Goal: Task Accomplishment & Management: Manage account settings

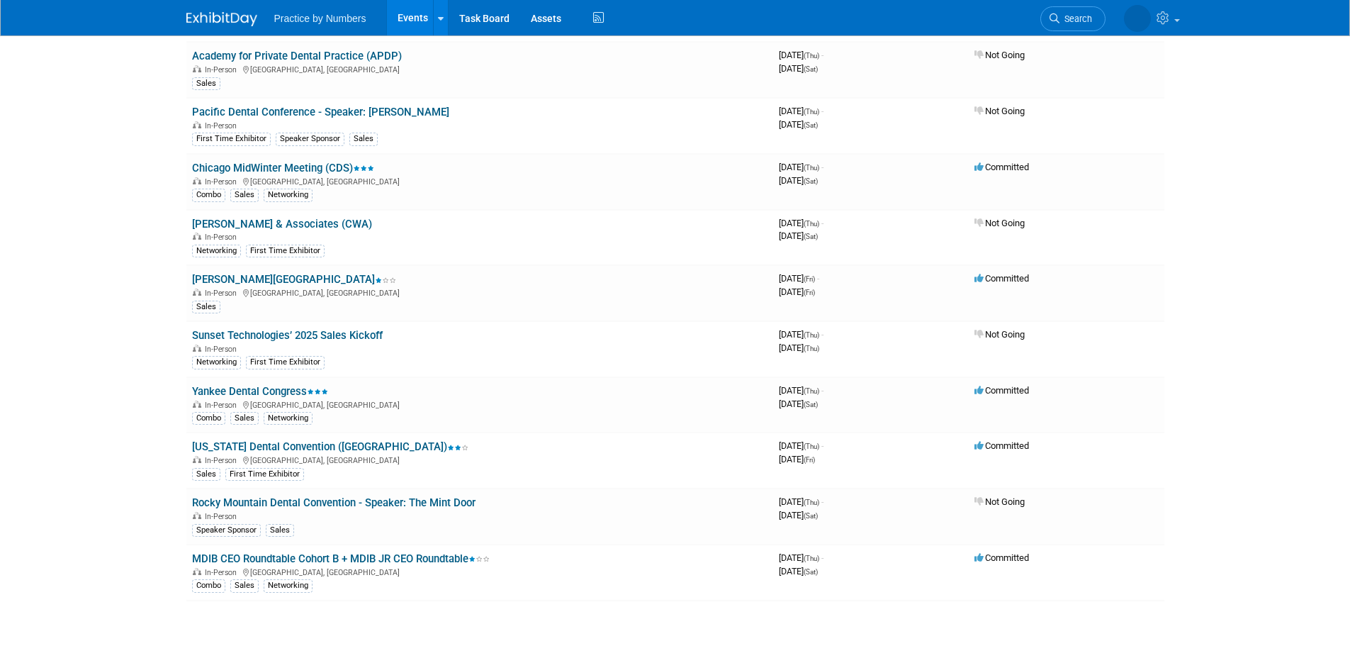
scroll to position [1701, 0]
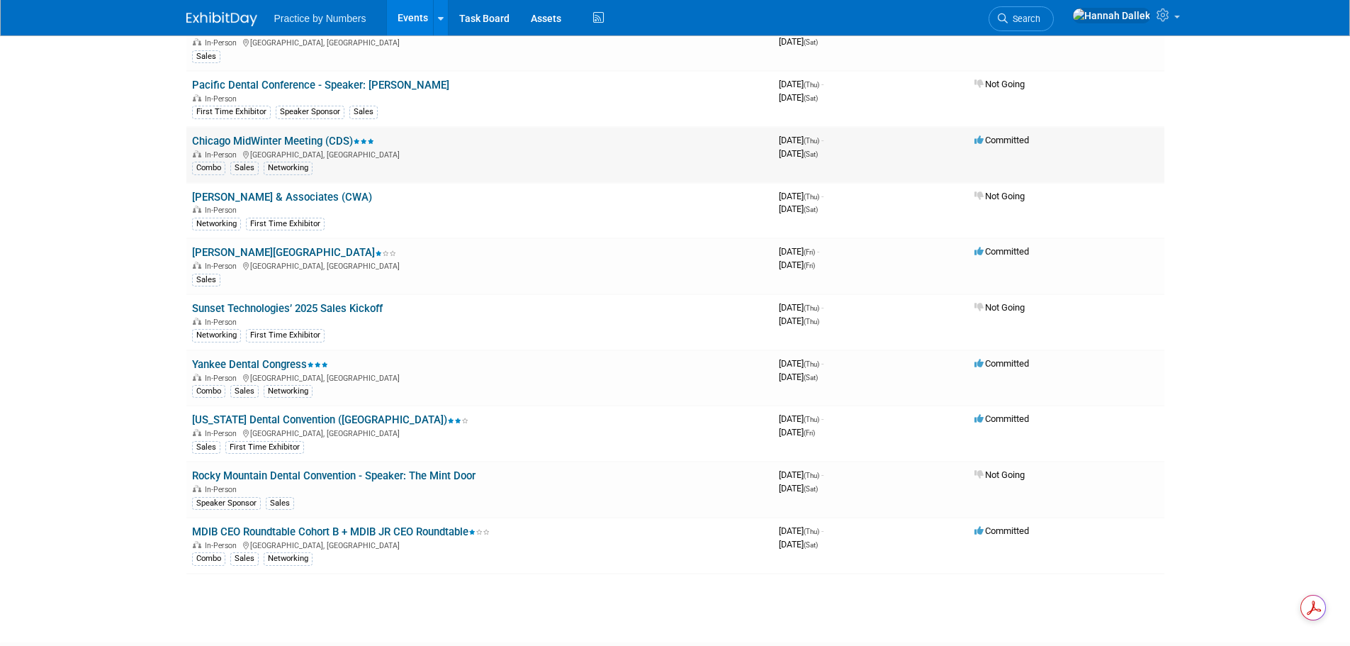
click at [271, 141] on link "Chicago MidWinter Meeting (CDS)" at bounding box center [283, 141] width 182 height 13
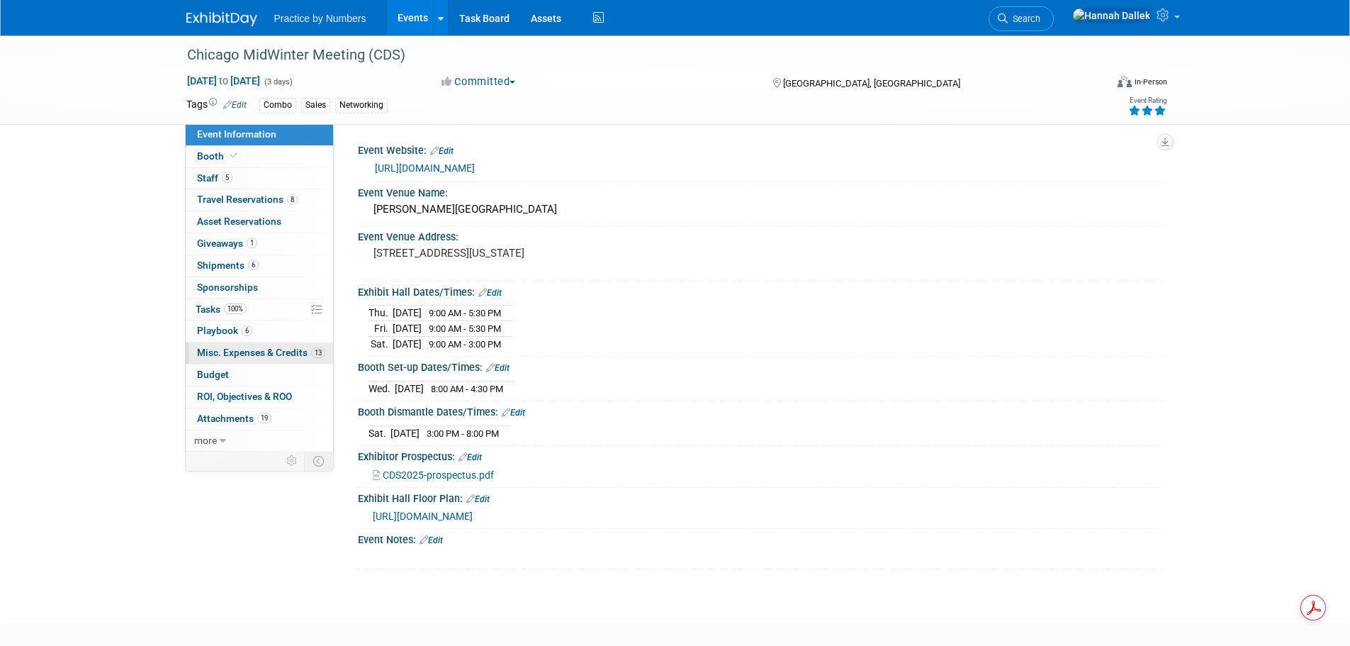
click at [215, 352] on span "Misc. Expenses & Credits 13" at bounding box center [261, 352] width 128 height 11
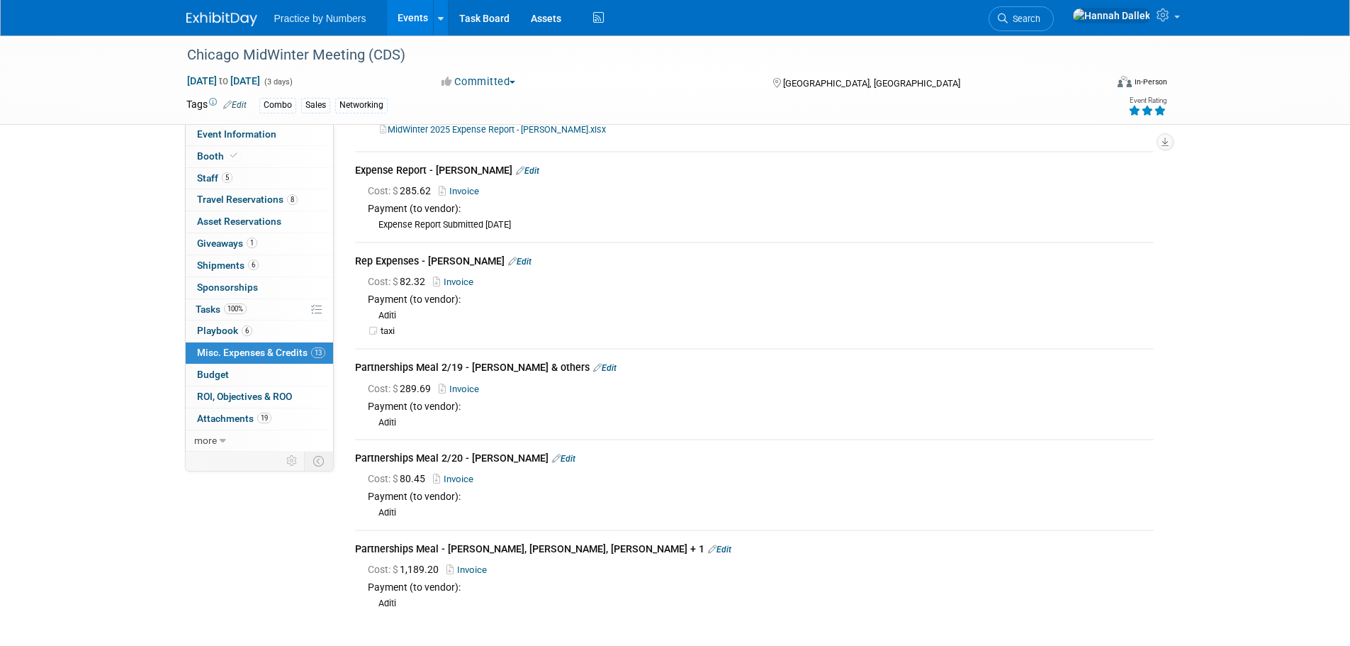
scroll to position [992, 0]
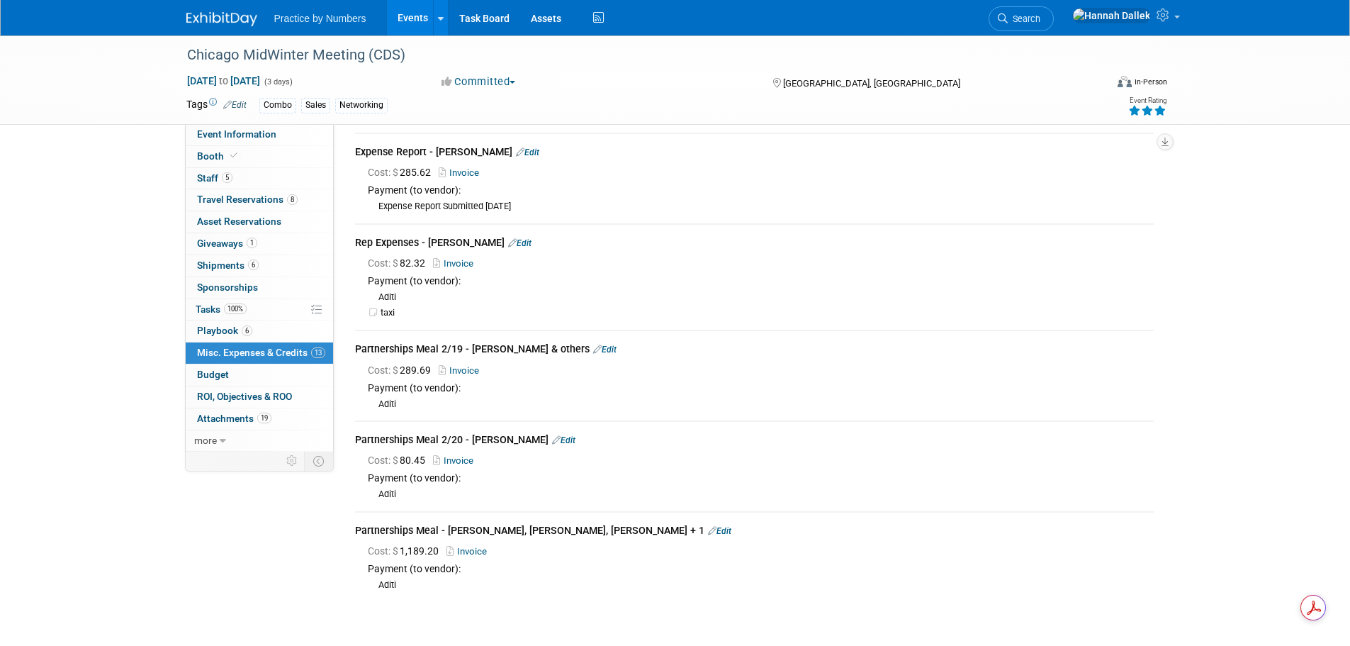
click at [410, 8] on link "Events" at bounding box center [413, 17] width 52 height 35
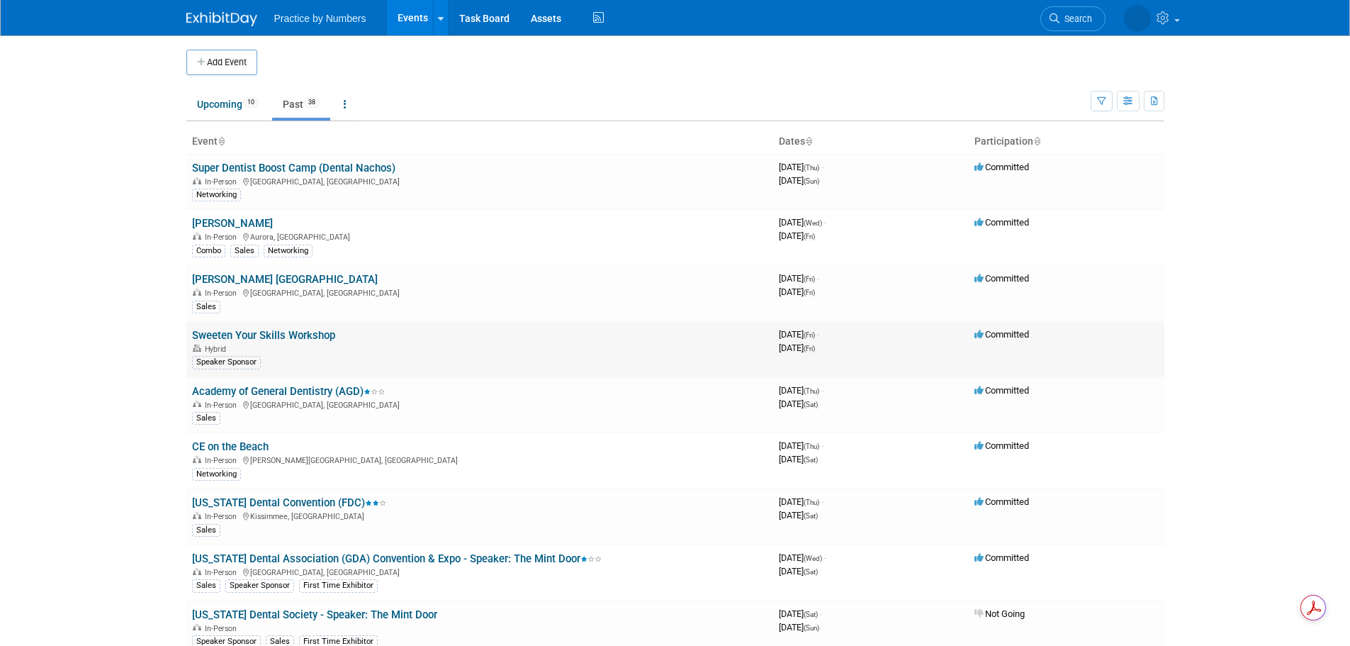
click at [257, 335] on link "Sweeten Your Skills Workshop" at bounding box center [263, 335] width 143 height 13
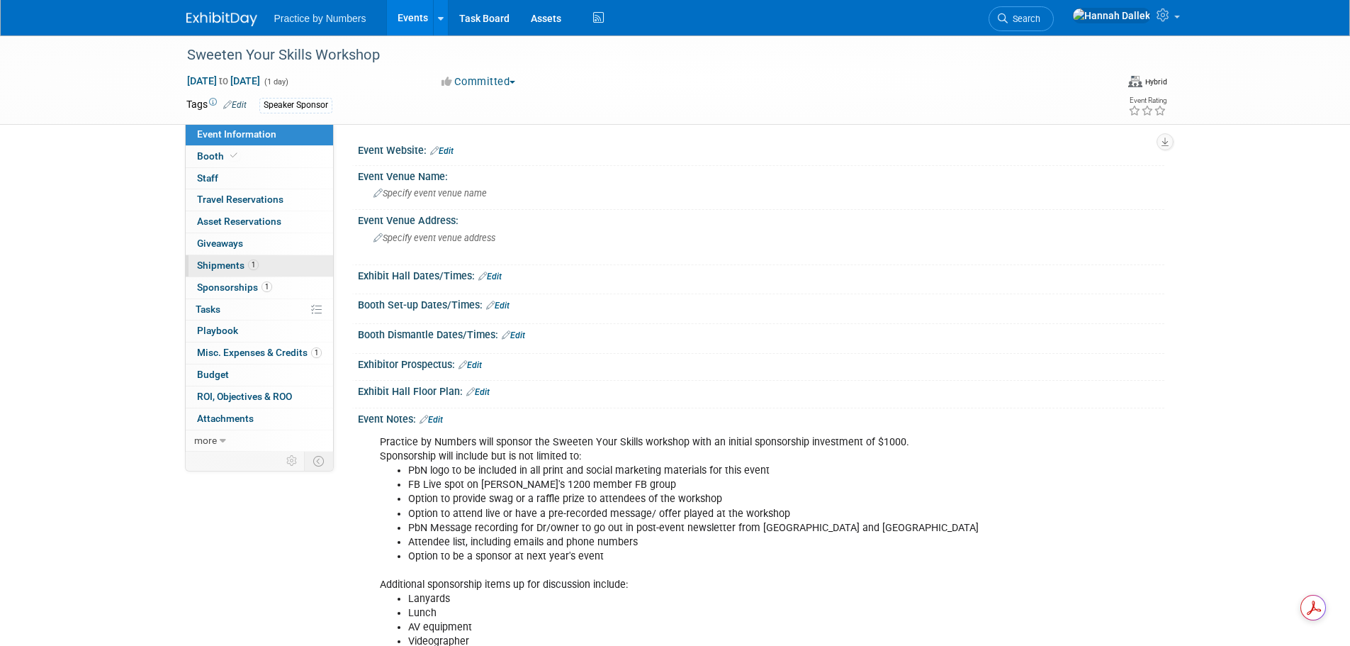
click at [217, 265] on span "Shipments 1" at bounding box center [228, 264] width 62 height 11
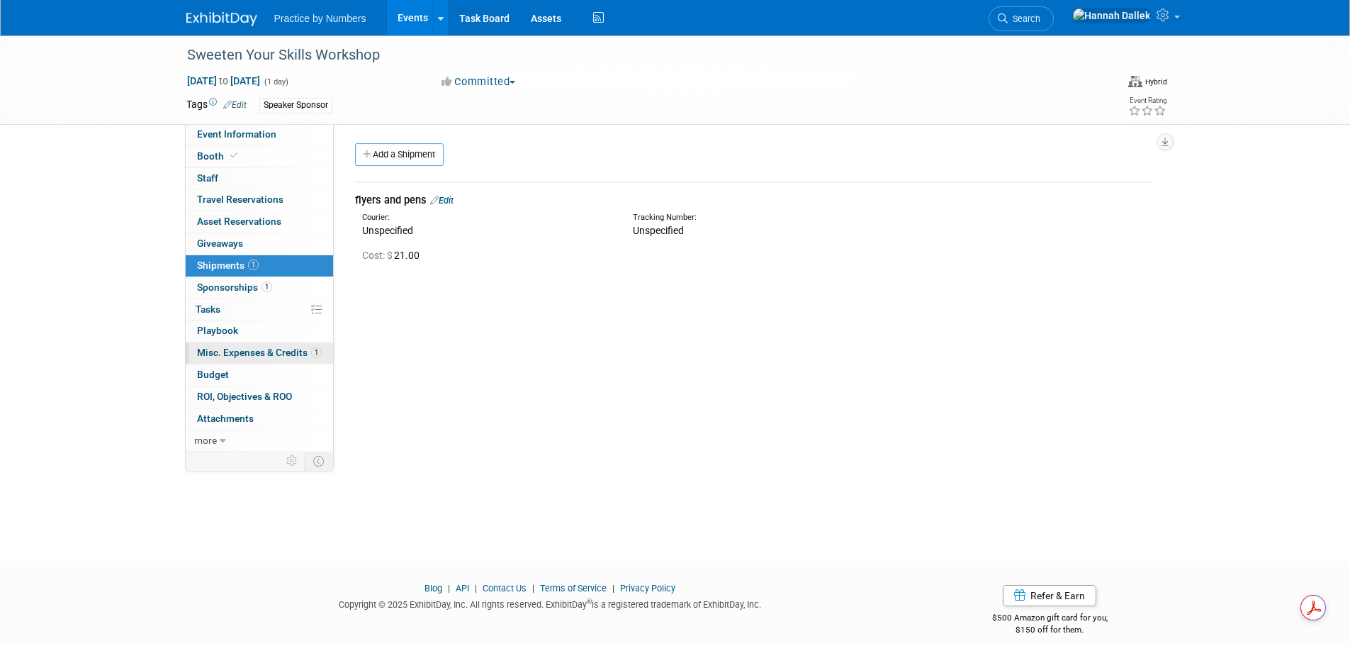
click at [242, 348] on span "Misc. Expenses & Credits 1" at bounding box center [259, 352] width 125 height 11
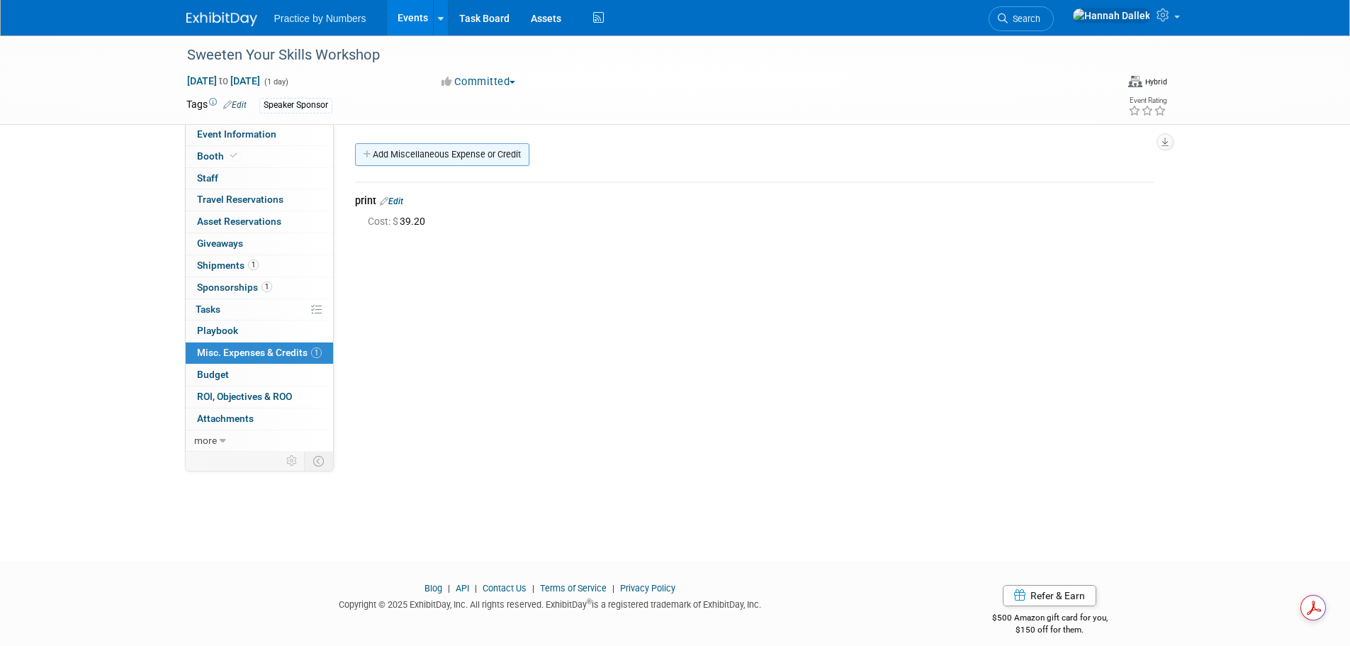
click at [407, 150] on link "Add Miscellaneous Expense or Credit" at bounding box center [442, 154] width 174 height 23
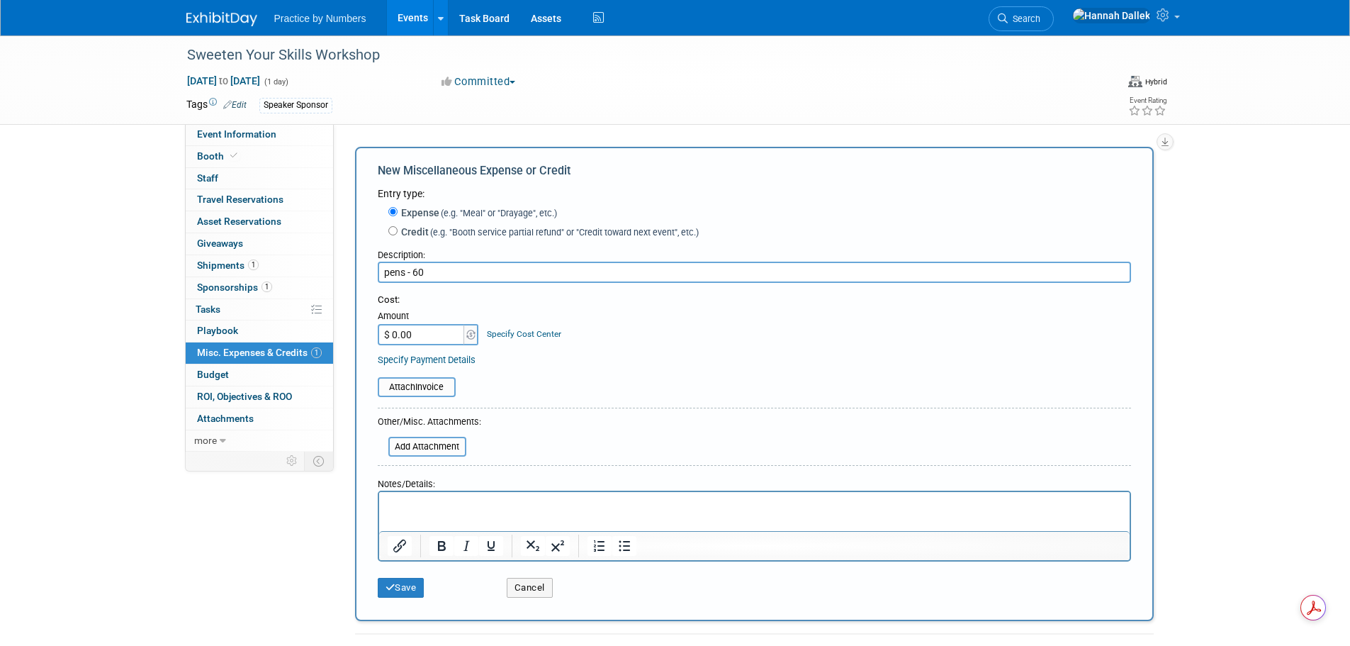
type input "pens - 60"
click at [424, 335] on input "$ 0.00" at bounding box center [422, 334] width 89 height 21
type input "$ 93.00"
click at [538, 381] on table "Attach Invoice" at bounding box center [754, 387] width 753 height 20
click at [405, 582] on button "Save" at bounding box center [401, 588] width 47 height 20
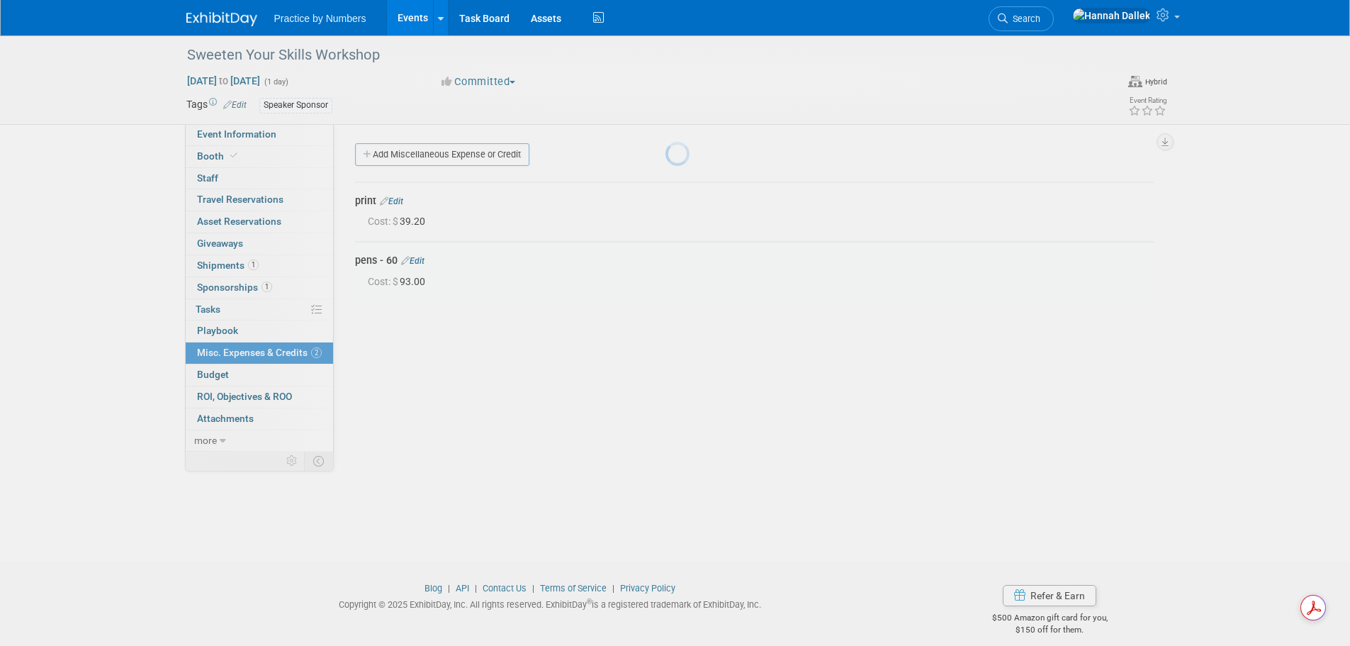
scroll to position [14, 0]
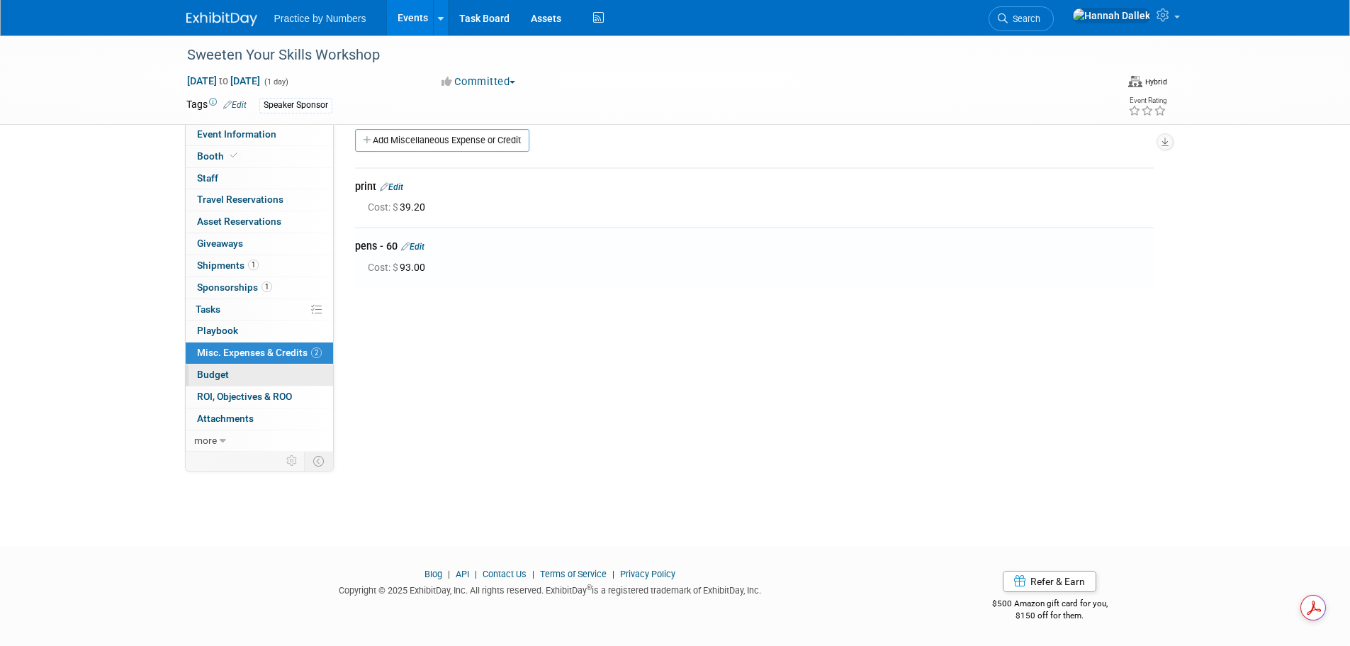
click at [254, 369] on link "Budget" at bounding box center [259, 374] width 147 height 21
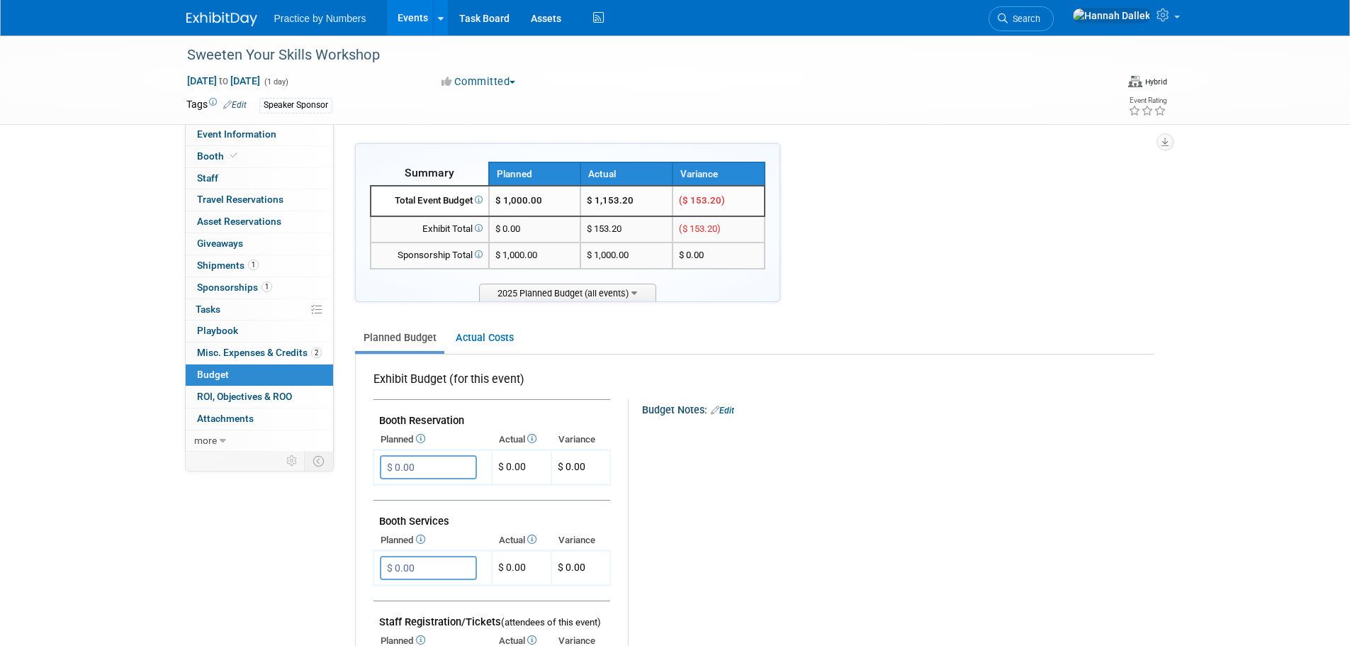
drag, startPoint x: 729, startPoint y: 201, endPoint x: 586, endPoint y: 206, distance: 142.6
click at [586, 206] on tr "Total Event Budget $ 1,000.00 $ 1,153.20 ($ 153.20)" at bounding box center [568, 201] width 394 height 30
copy tr "$ 1,153.20 ($ 153.20)"
